Goal: Obtain resource: Obtain resource

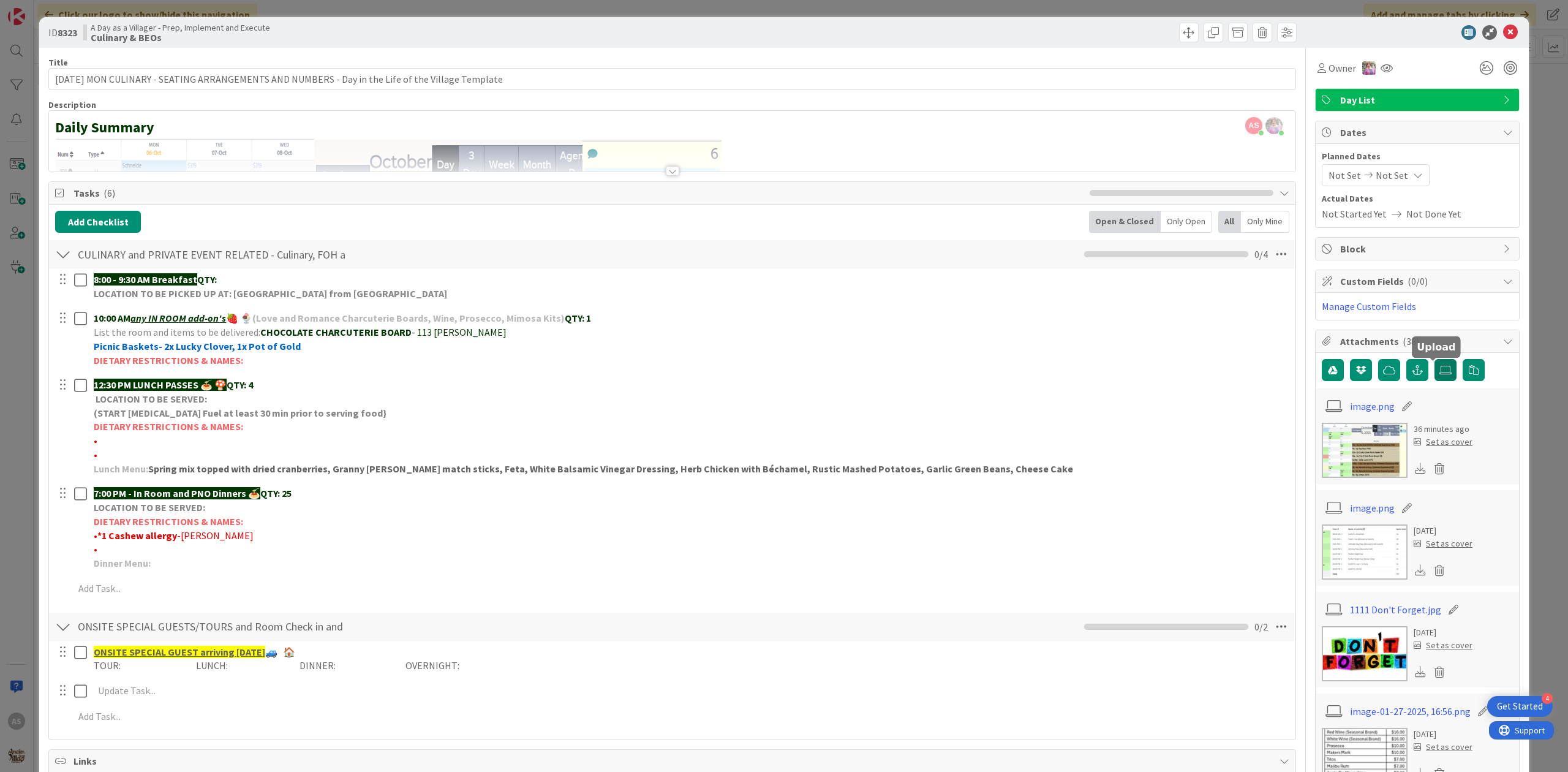
click at [1440, 380] on label at bounding box center [1445, 370] width 22 height 22
click at [1435, 359] on input "file" at bounding box center [1435, 359] width 0 height 0
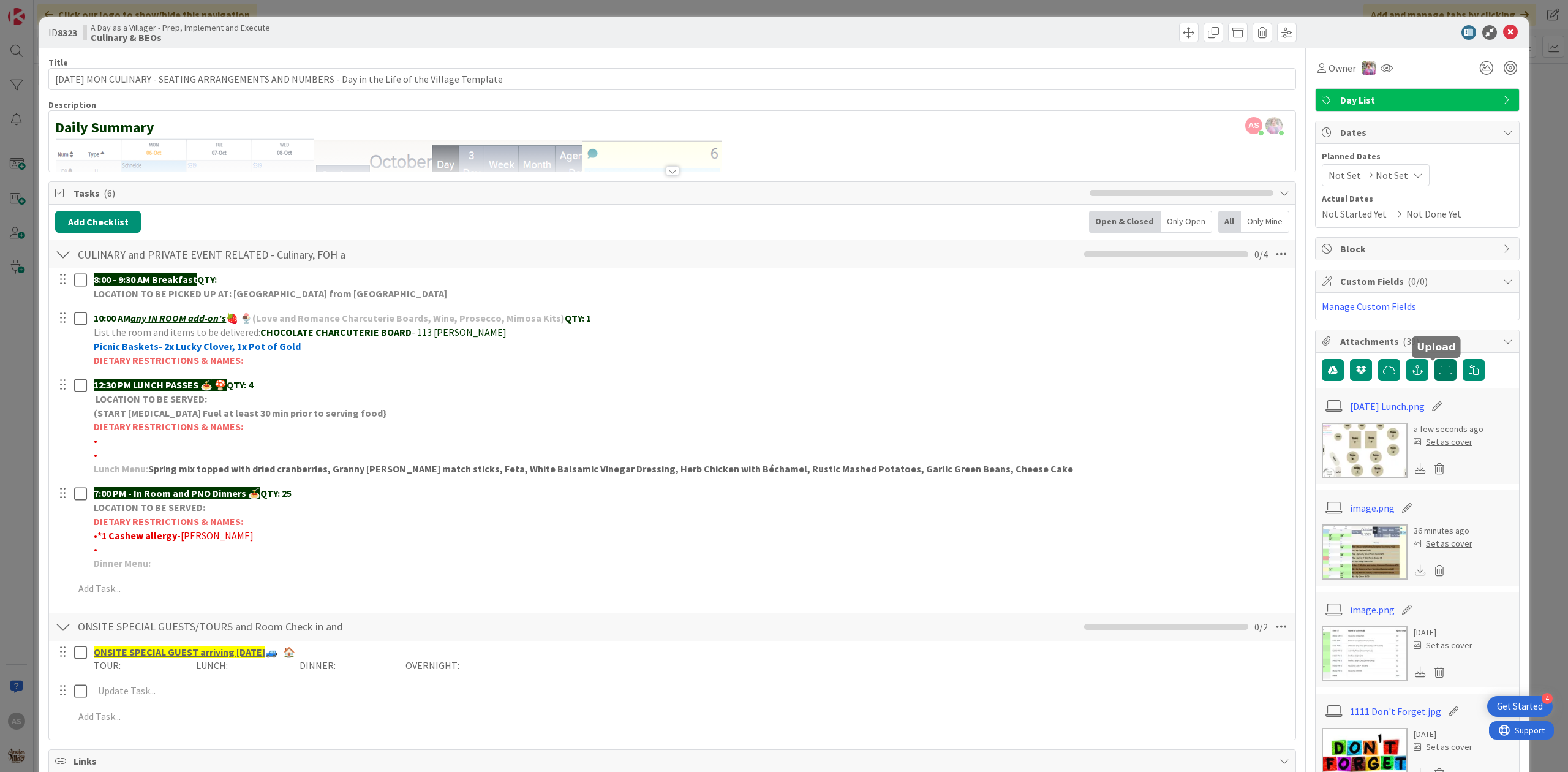
click at [1440, 375] on icon at bounding box center [1445, 370] width 12 height 10
click at [1435, 359] on input "file" at bounding box center [1435, 359] width 0 height 0
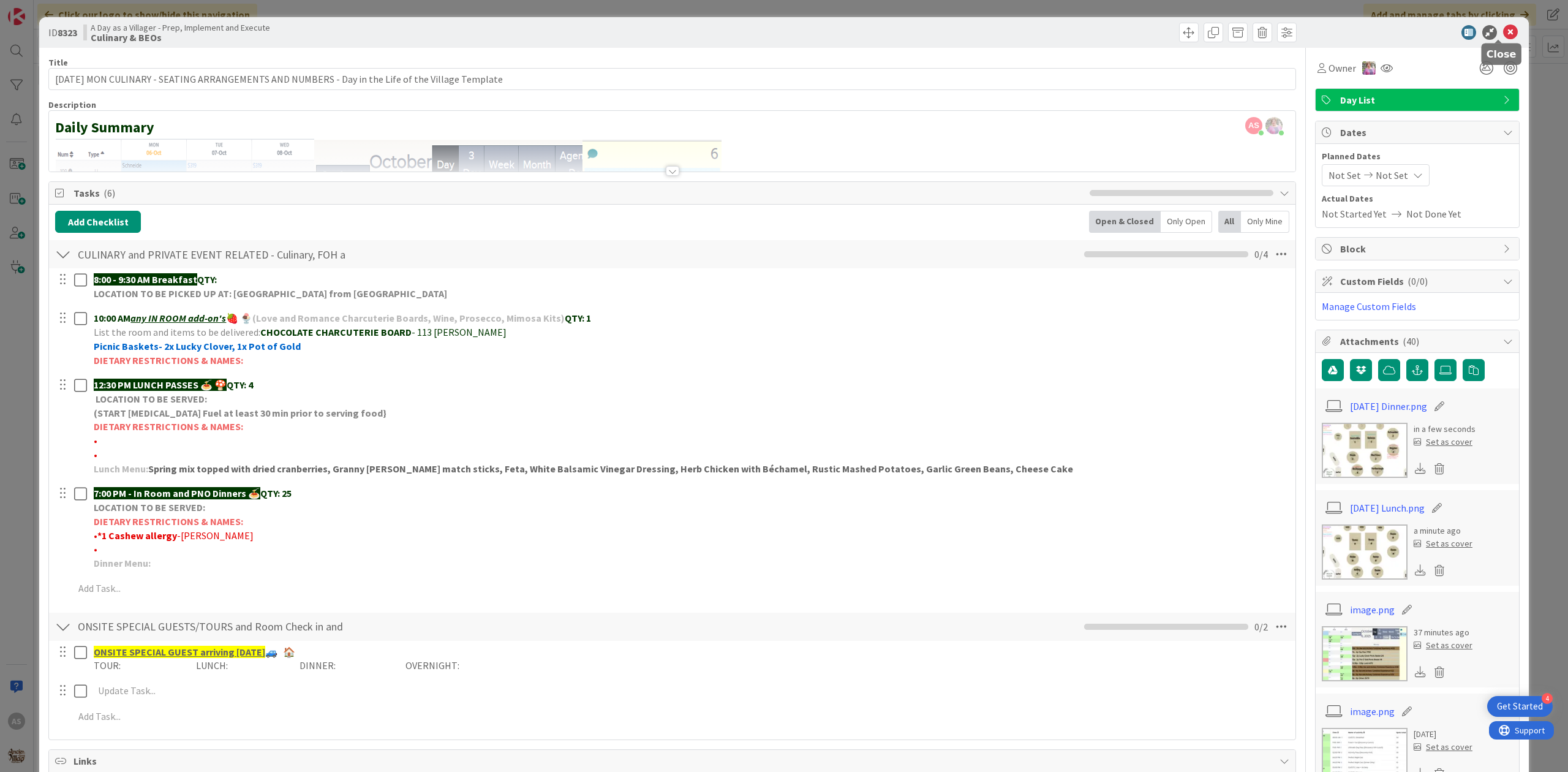
click at [1505, 30] on div at bounding box center [1412, 33] width 217 height 15
click at [1503, 33] on icon at bounding box center [1510, 33] width 15 height 15
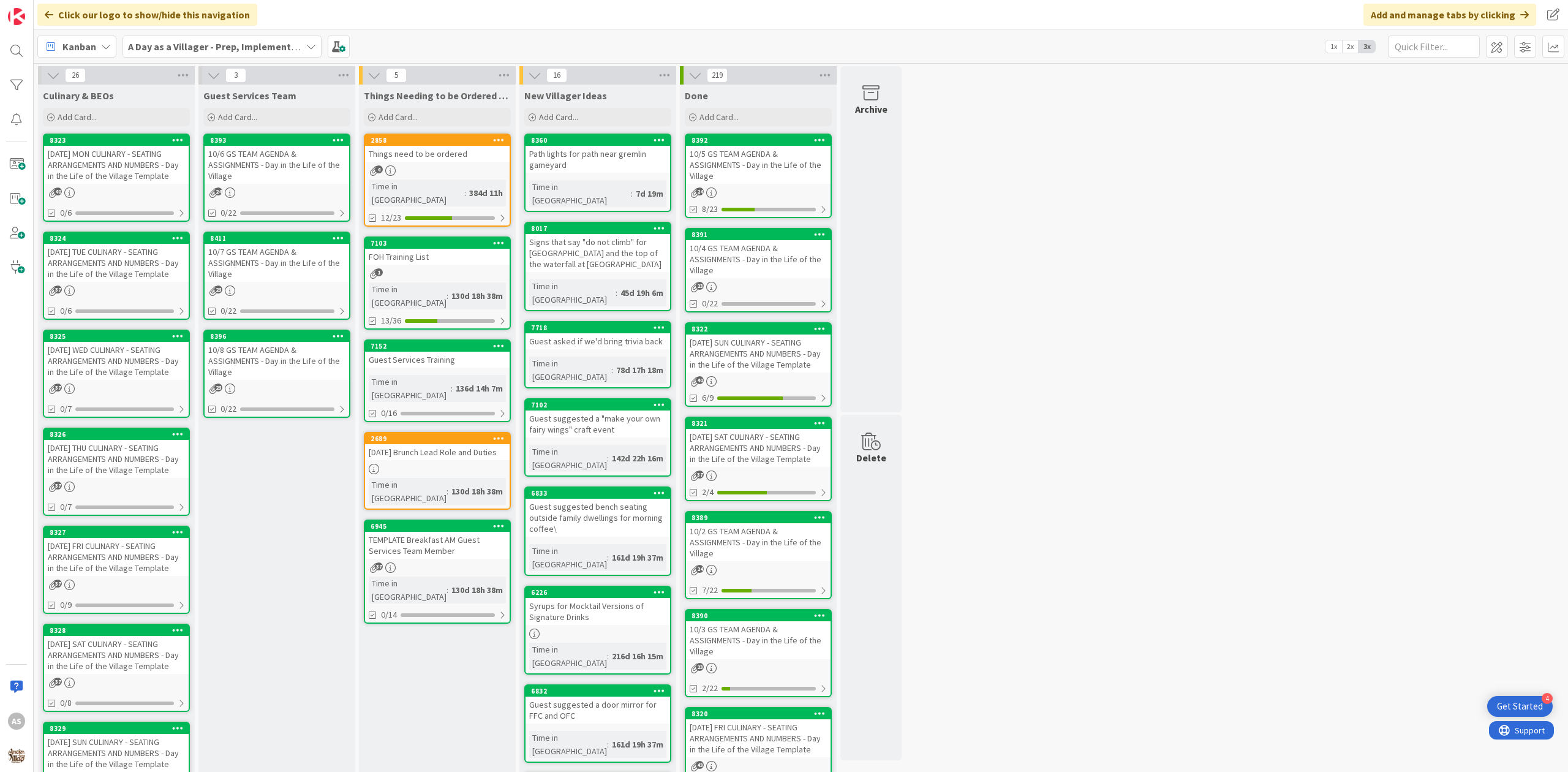
click at [132, 365] on div "[DATE] WED CULINARY - SEATING ARRANGEMENTS AND NUMBERS - Day in the Life of the…" at bounding box center [117, 360] width 145 height 38
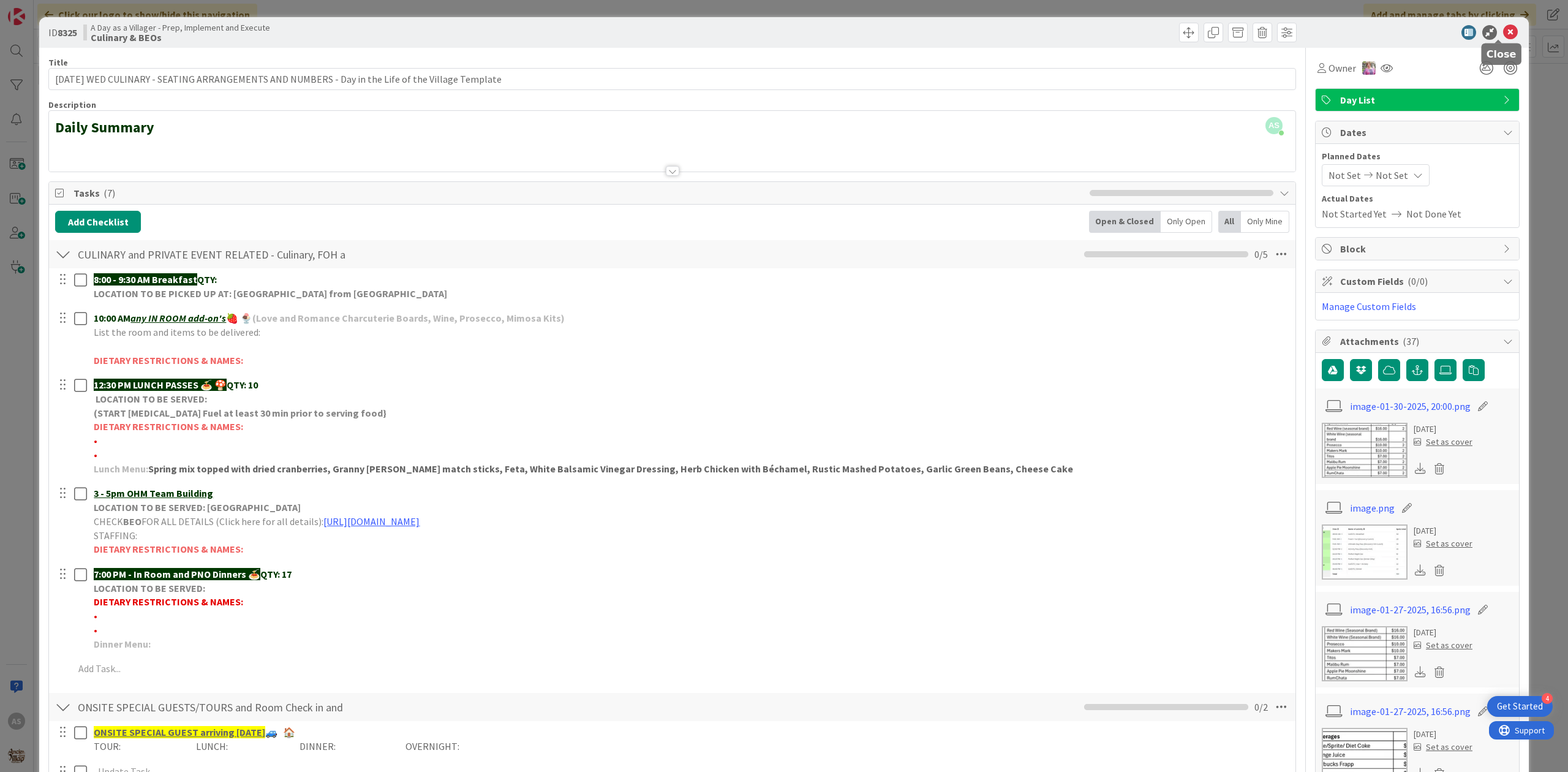
click at [1503, 37] on icon at bounding box center [1510, 33] width 15 height 15
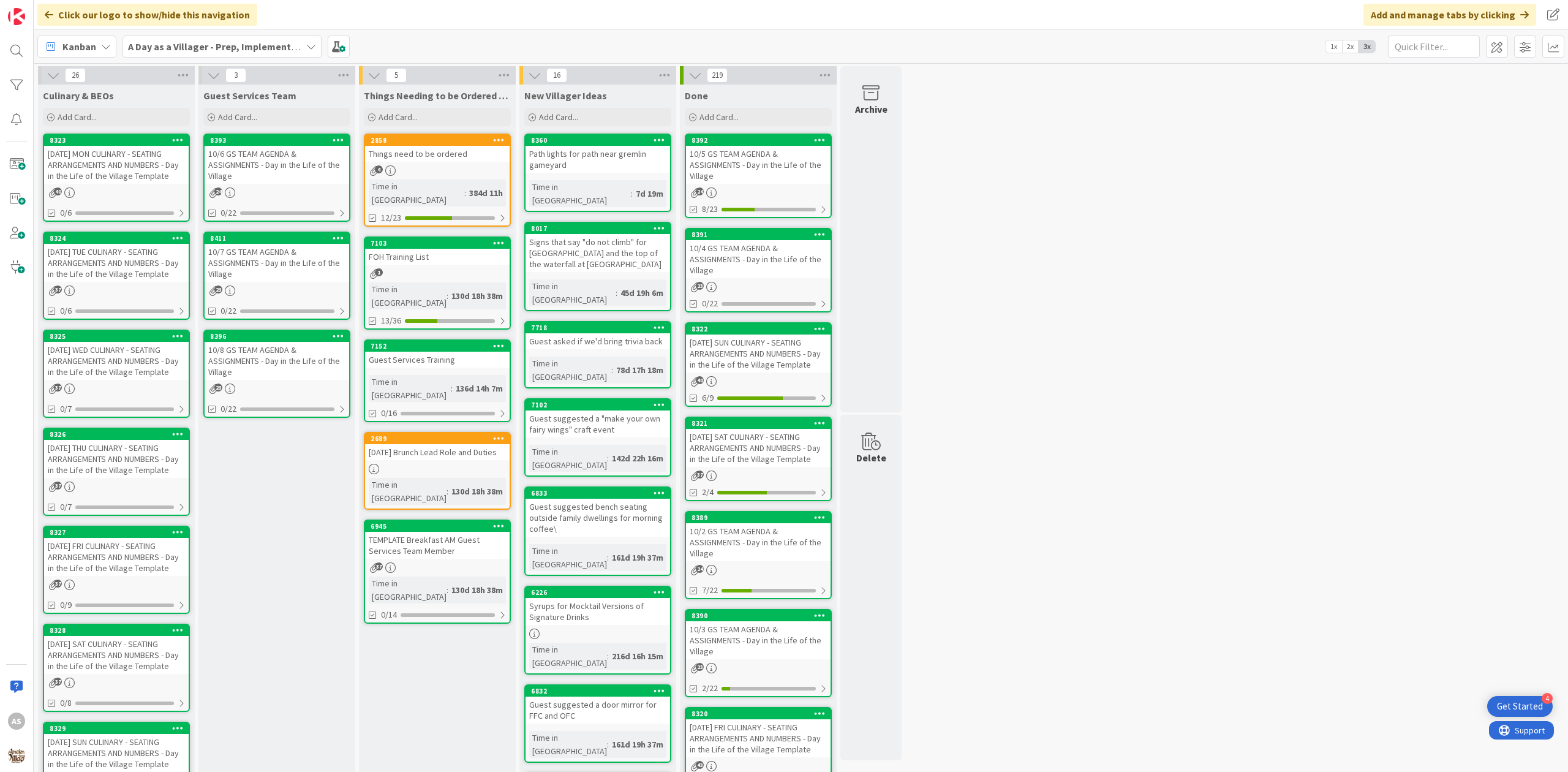
click at [94, 356] on div "[DATE] WED CULINARY - SEATING ARRANGEMENTS AND NUMBERS - Day in the Life of the…" at bounding box center [117, 360] width 145 height 38
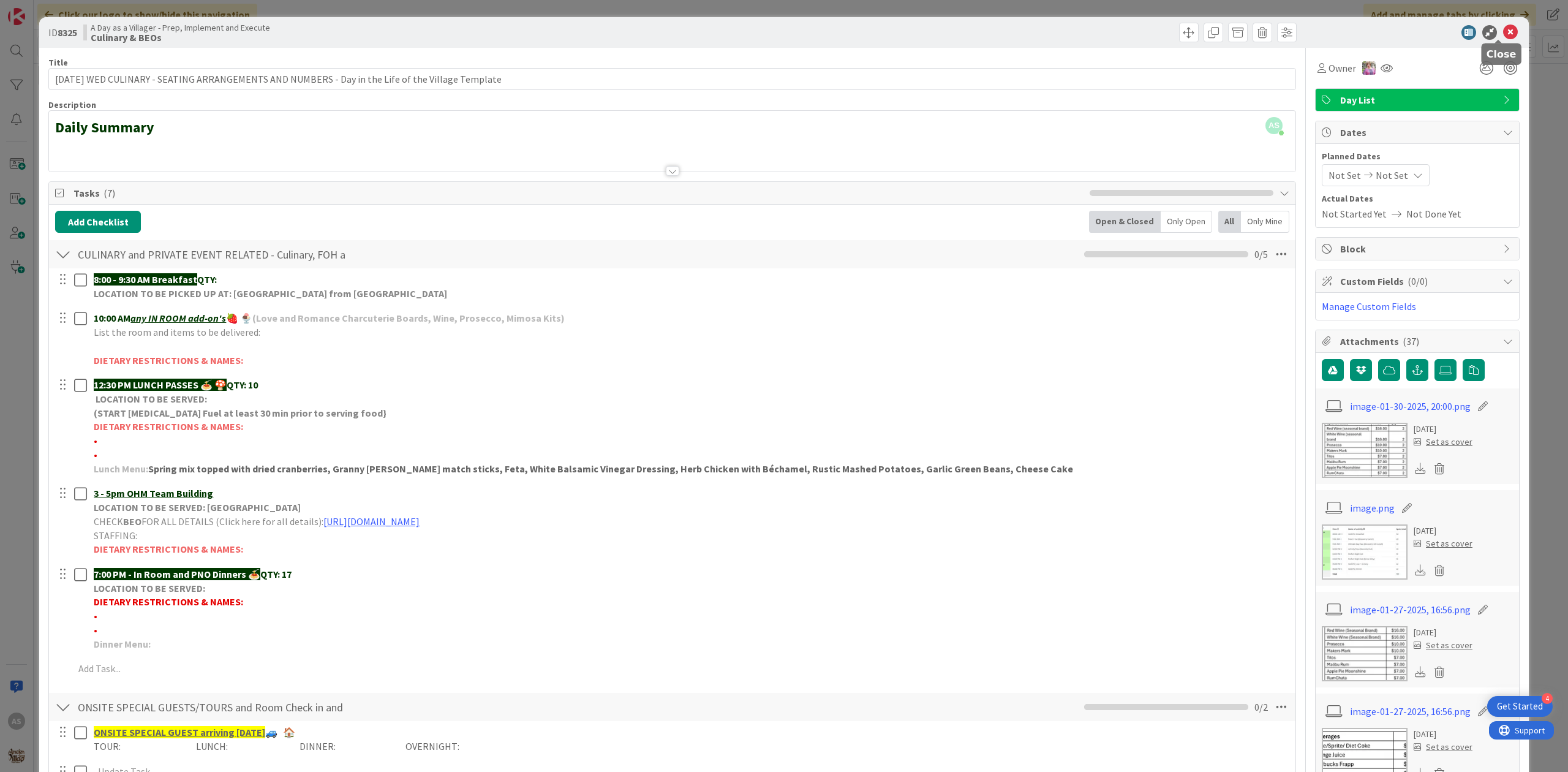
click at [1503, 35] on icon at bounding box center [1510, 33] width 15 height 15
